Goal: Information Seeking & Learning: Learn about a topic

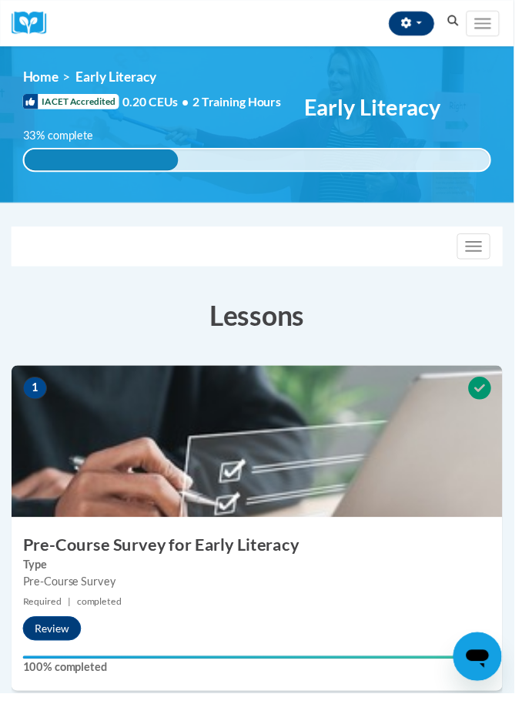
click at [423, 32] on button "button" at bounding box center [418, 24] width 46 height 25
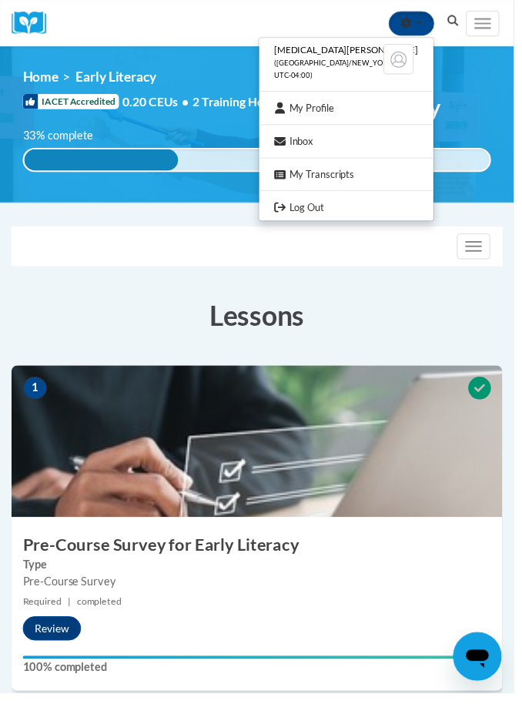
click at [358, 55] on span "[MEDICAL_DATA][PERSON_NAME]" at bounding box center [352, 51] width 146 height 12
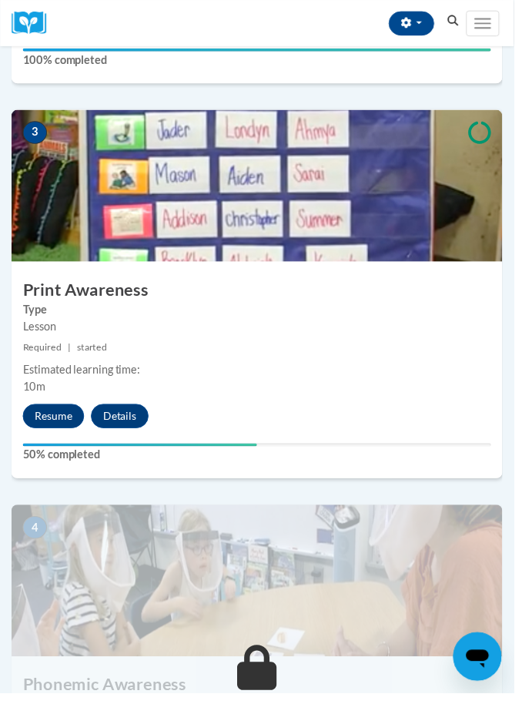
scroll to position [1046, 0]
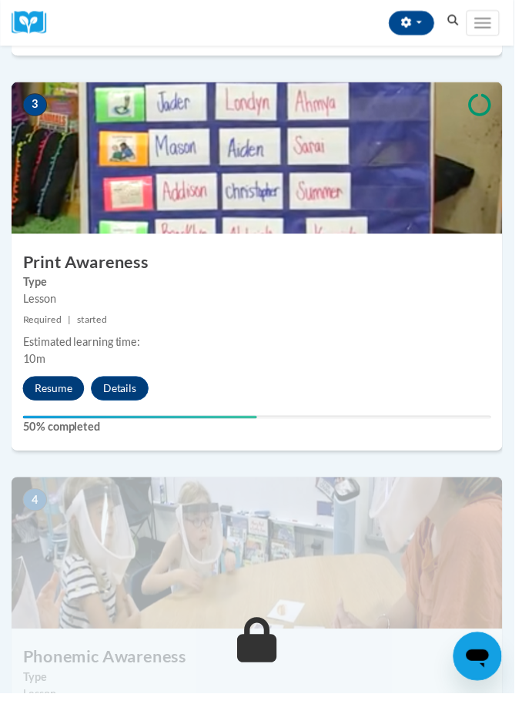
click at [70, 400] on button "Resume" at bounding box center [54, 395] width 62 height 25
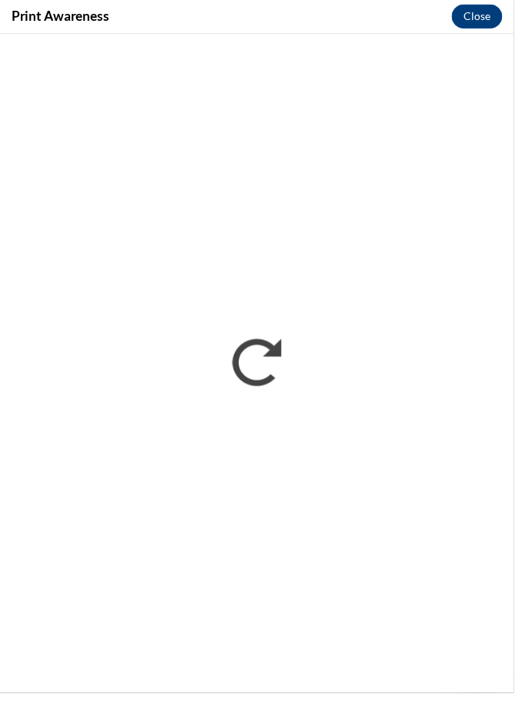
scroll to position [0, 0]
